Goal: Information Seeking & Learning: Learn about a topic

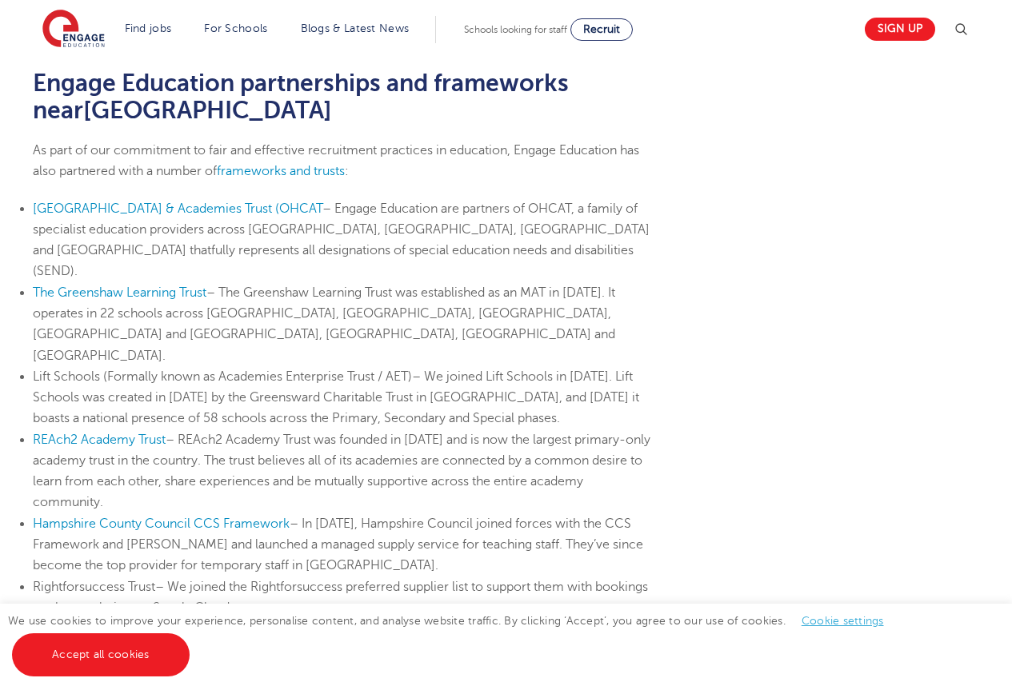
scroll to position [1040, 0]
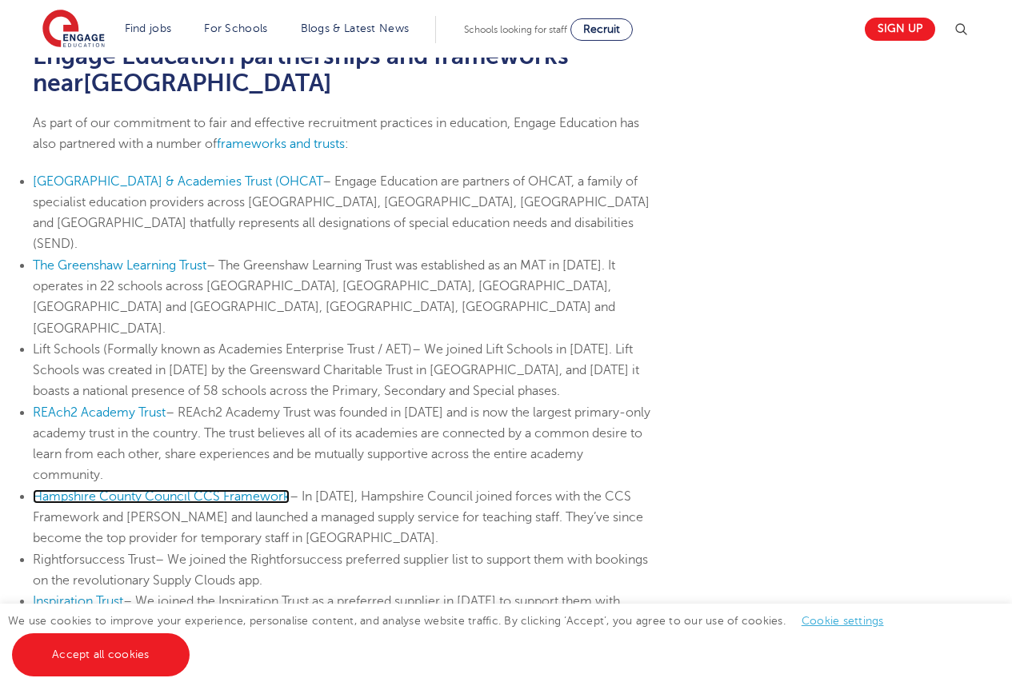
click at [189, 490] on span "Hampshire County Council CCS Framework" at bounding box center [161, 497] width 257 height 14
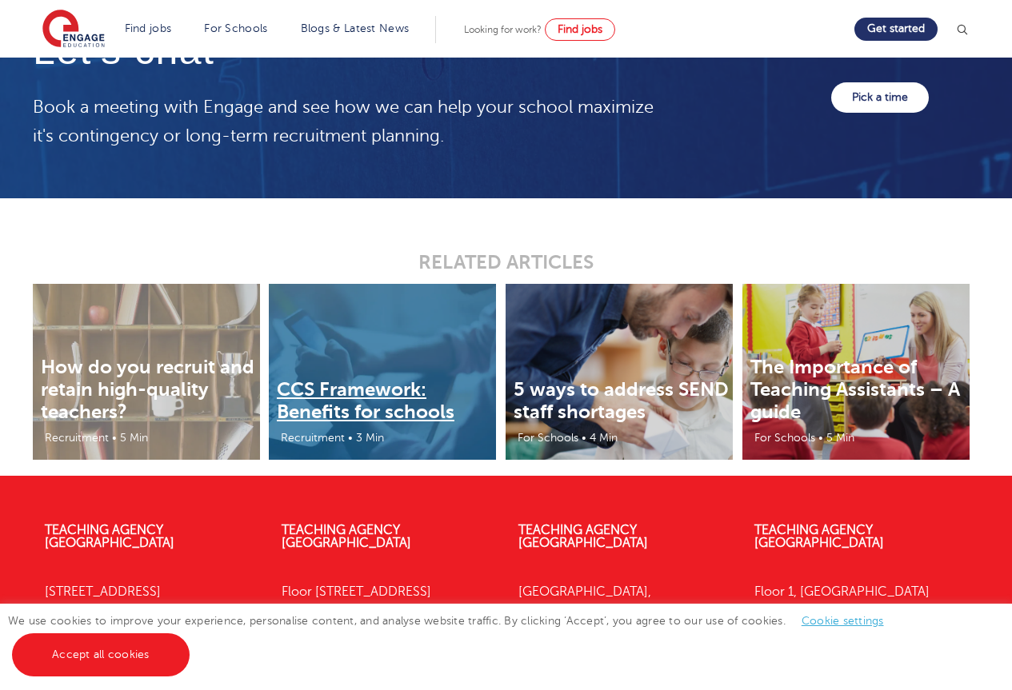
scroll to position [2720, 0]
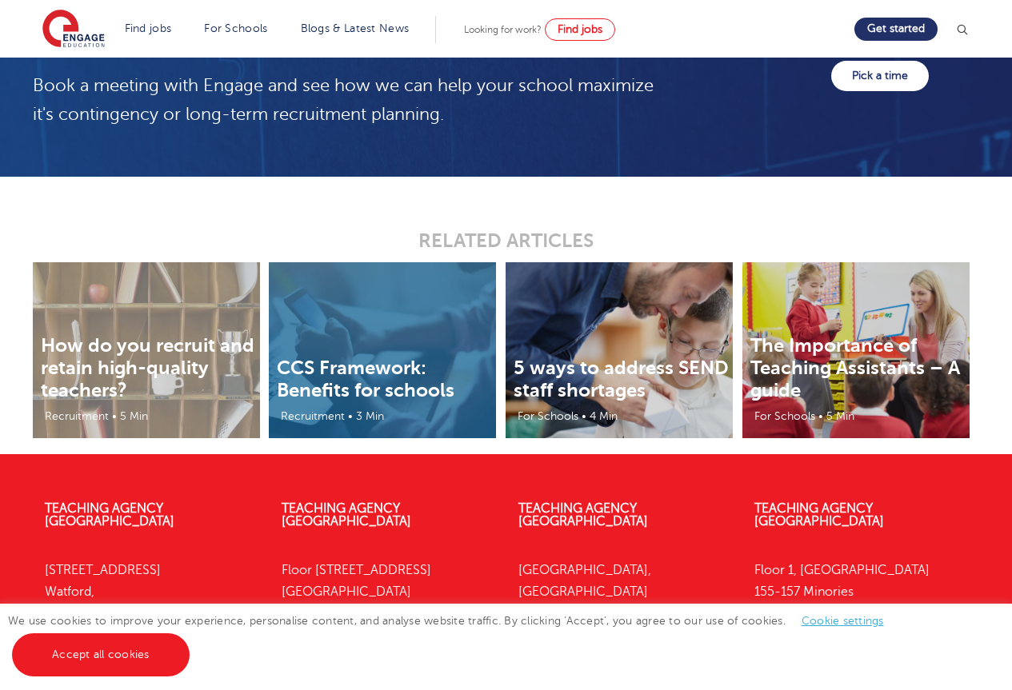
click at [803, 356] on h3 "The Importance of Teaching Assistants – A guide" at bounding box center [859, 367] width 219 height 67
click at [909, 351] on h3 "The Importance of Teaching Assistants – A guide" at bounding box center [859, 367] width 219 height 67
